Goal: Task Accomplishment & Management: Manage account settings

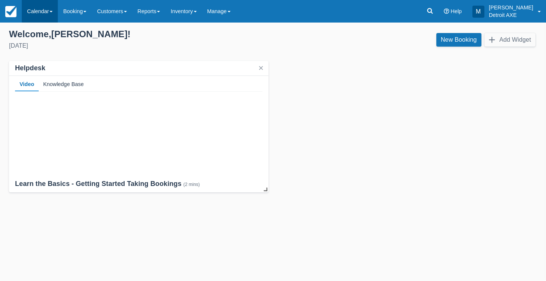
click at [51, 21] on link "Calendar" at bounding box center [40, 11] width 36 height 23
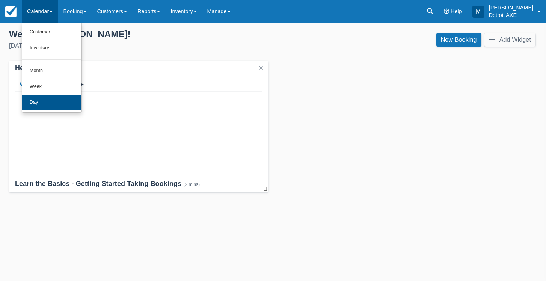
click at [51, 100] on link "Day" at bounding box center [51, 103] width 59 height 16
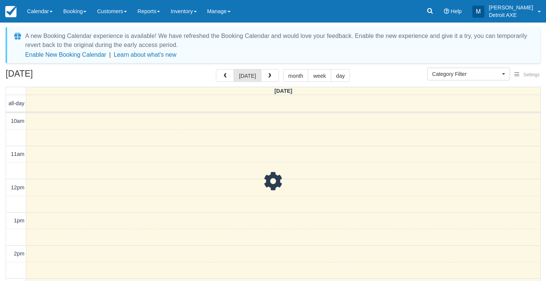
select select
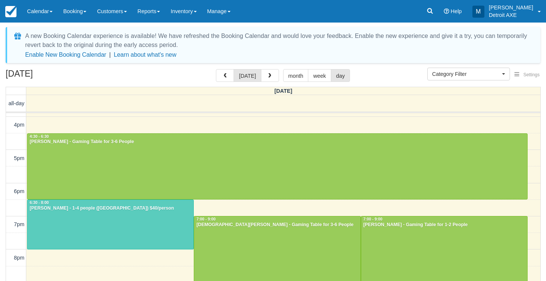
scroll to position [217, 0]
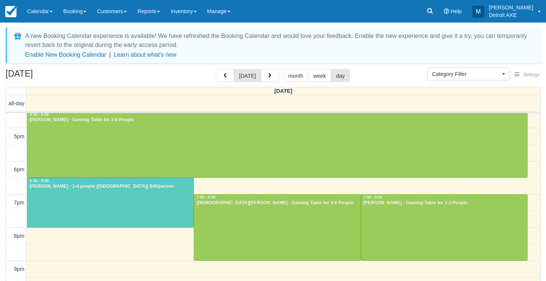
click at [106, 206] on div at bounding box center [110, 202] width 166 height 49
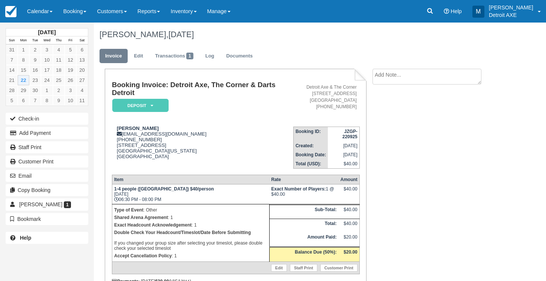
click at [125, 104] on em "Deposit" at bounding box center [140, 105] width 56 height 13
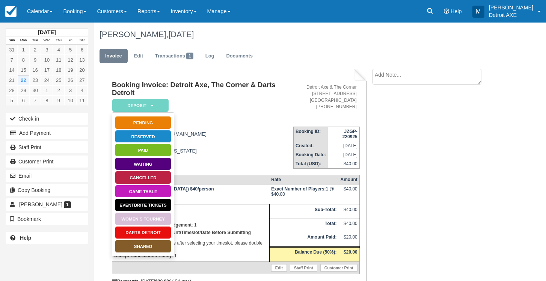
click at [133, 249] on link "SHARED" at bounding box center [143, 246] width 56 height 13
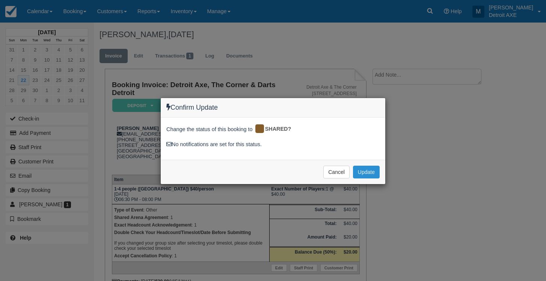
click at [359, 172] on button "Update" at bounding box center [366, 172] width 27 height 13
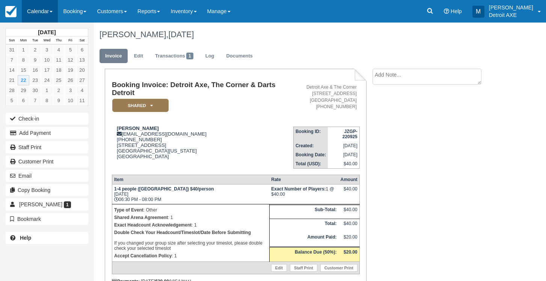
click at [26, 11] on link "Calendar" at bounding box center [40, 11] width 36 height 23
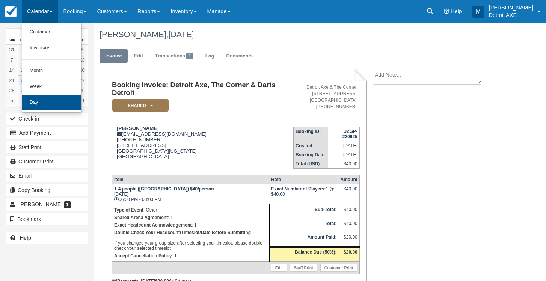
click at [38, 101] on link "Day" at bounding box center [51, 103] width 59 height 16
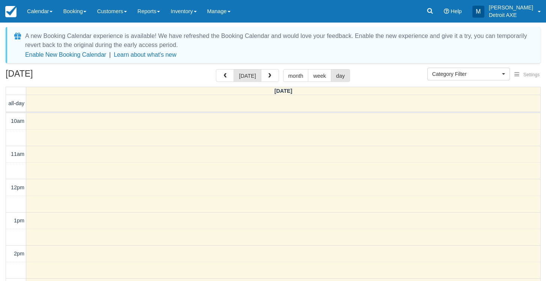
select select
click at [265, 78] on button "button" at bounding box center [270, 75] width 18 height 13
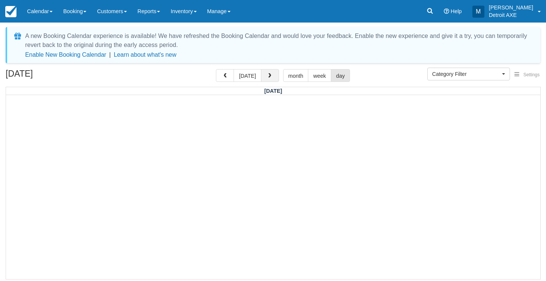
click at [269, 72] on button "button" at bounding box center [270, 75] width 18 height 13
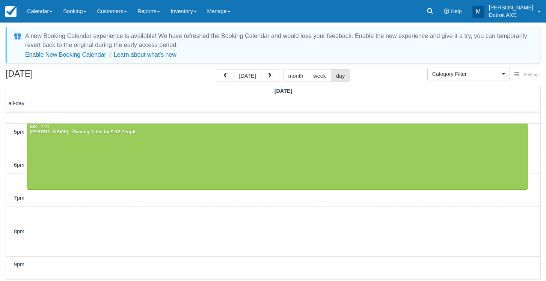
scroll to position [223, 0]
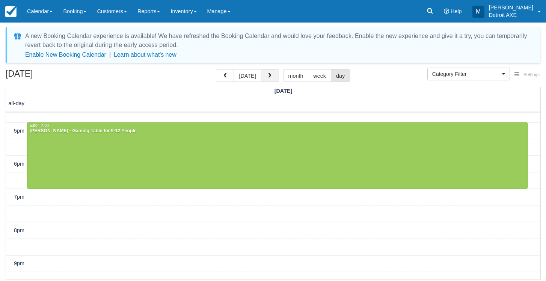
click at [268, 74] on span "button" at bounding box center [269, 75] width 5 height 5
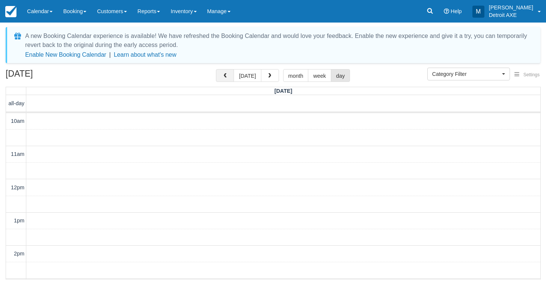
click at [225, 74] on span "button" at bounding box center [224, 75] width 5 height 5
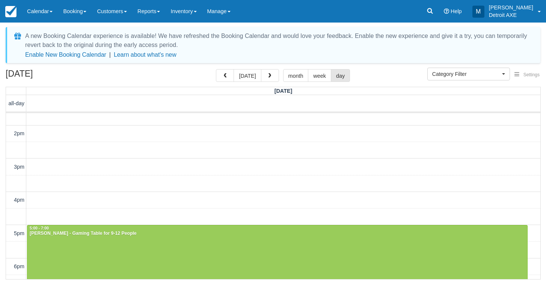
scroll to position [121, 0]
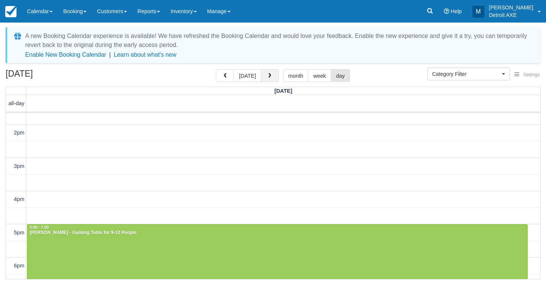
click at [268, 74] on span "button" at bounding box center [269, 75] width 5 height 5
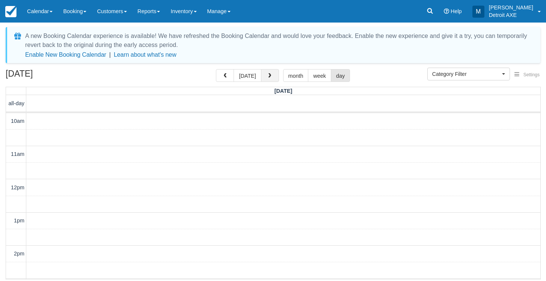
click at [267, 74] on span "button" at bounding box center [269, 75] width 5 height 5
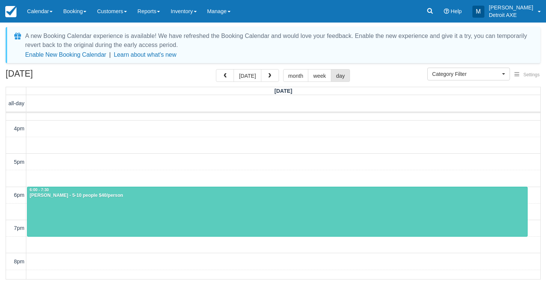
scroll to position [190, 0]
